Goal: Find specific page/section: Find specific page/section

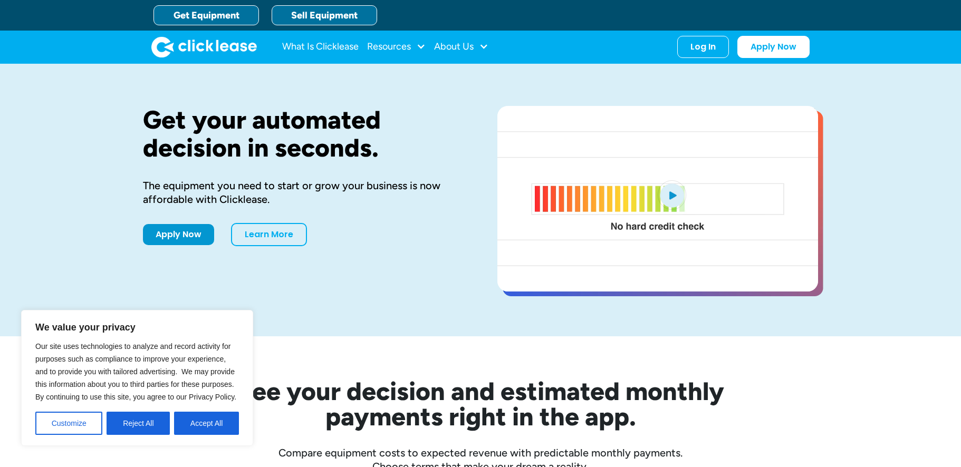
click at [304, 13] on link "Sell Equipment" at bounding box center [324, 15] width 105 height 20
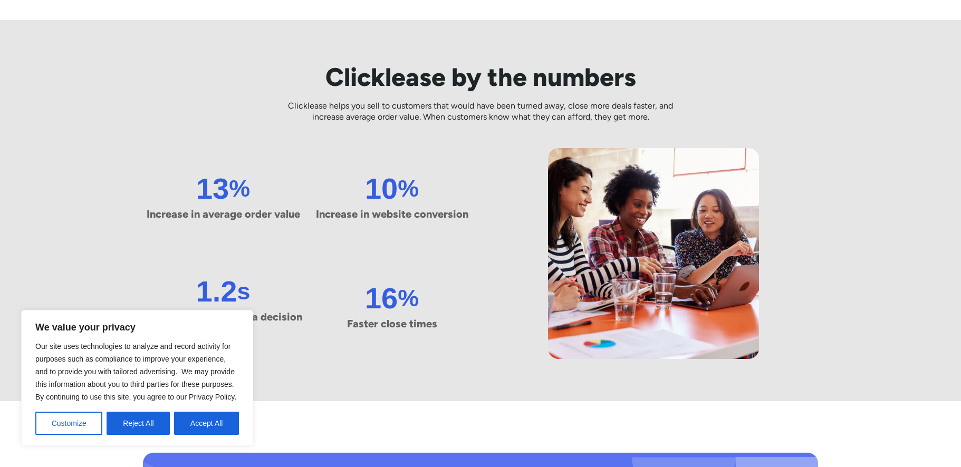
scroll to position [306, 0]
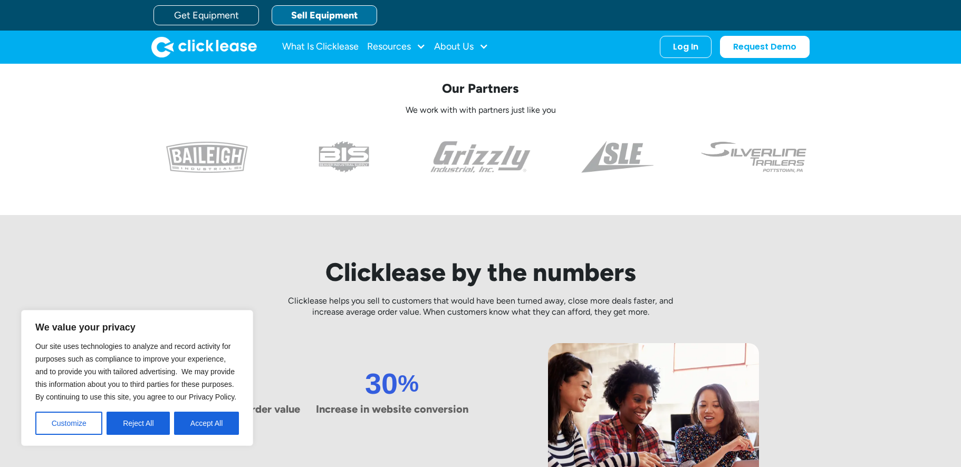
click at [202, 425] on button "Accept All" at bounding box center [206, 423] width 65 height 23
